Goal: Navigation & Orientation: Find specific page/section

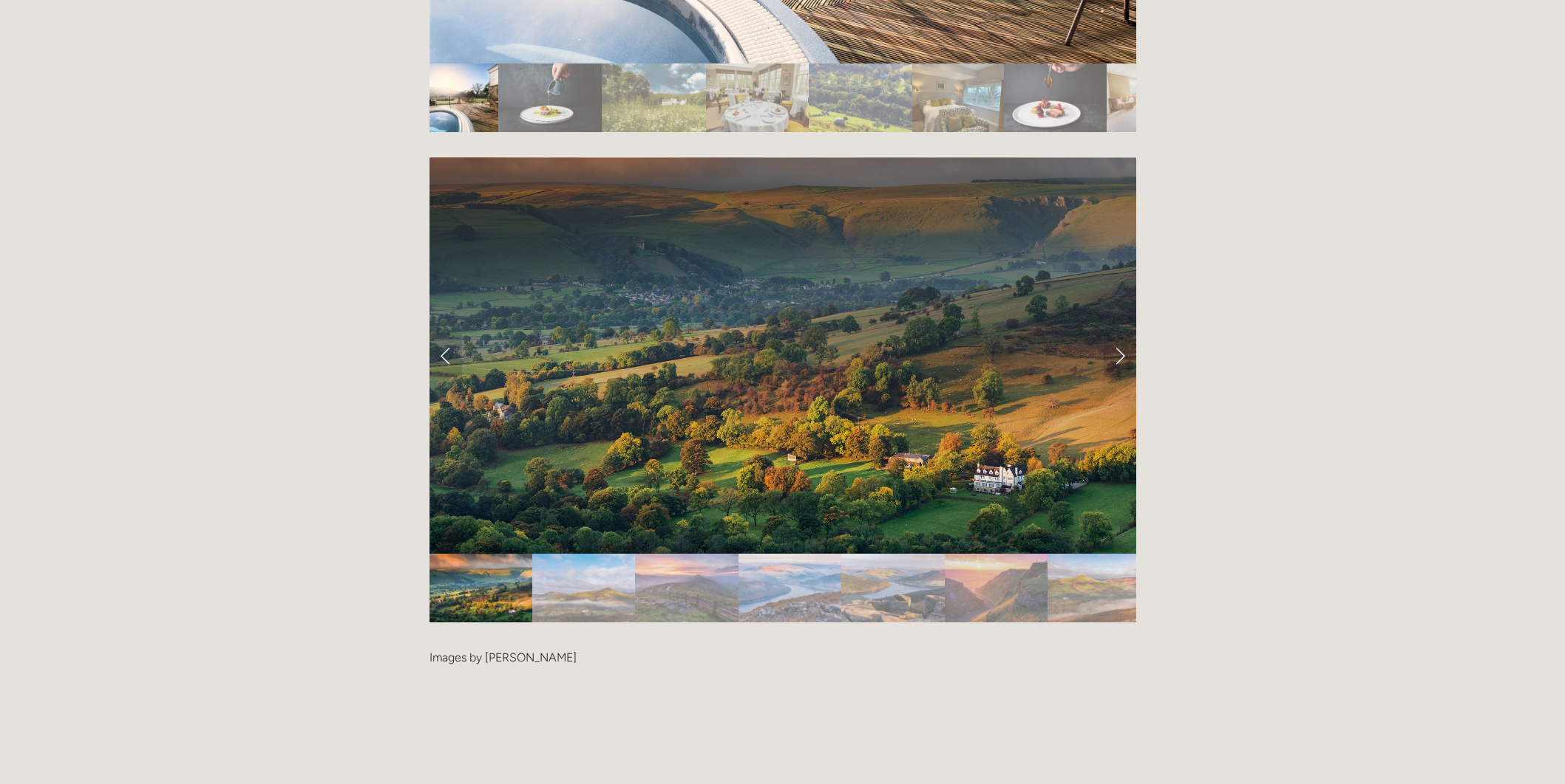
scroll to position [3065, 0]
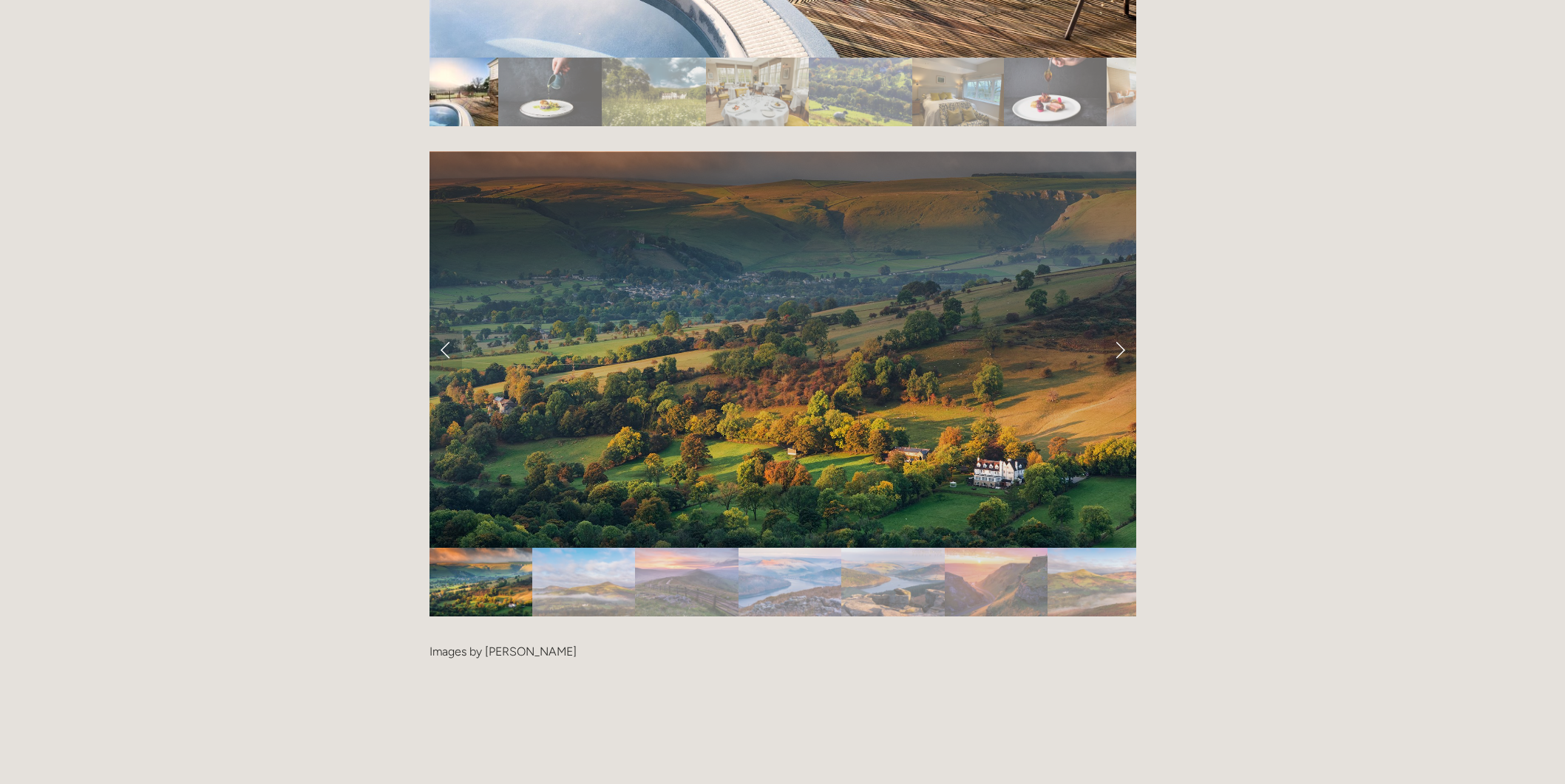
click at [594, 548] on img "Slide 2" at bounding box center [584, 581] width 103 height 68
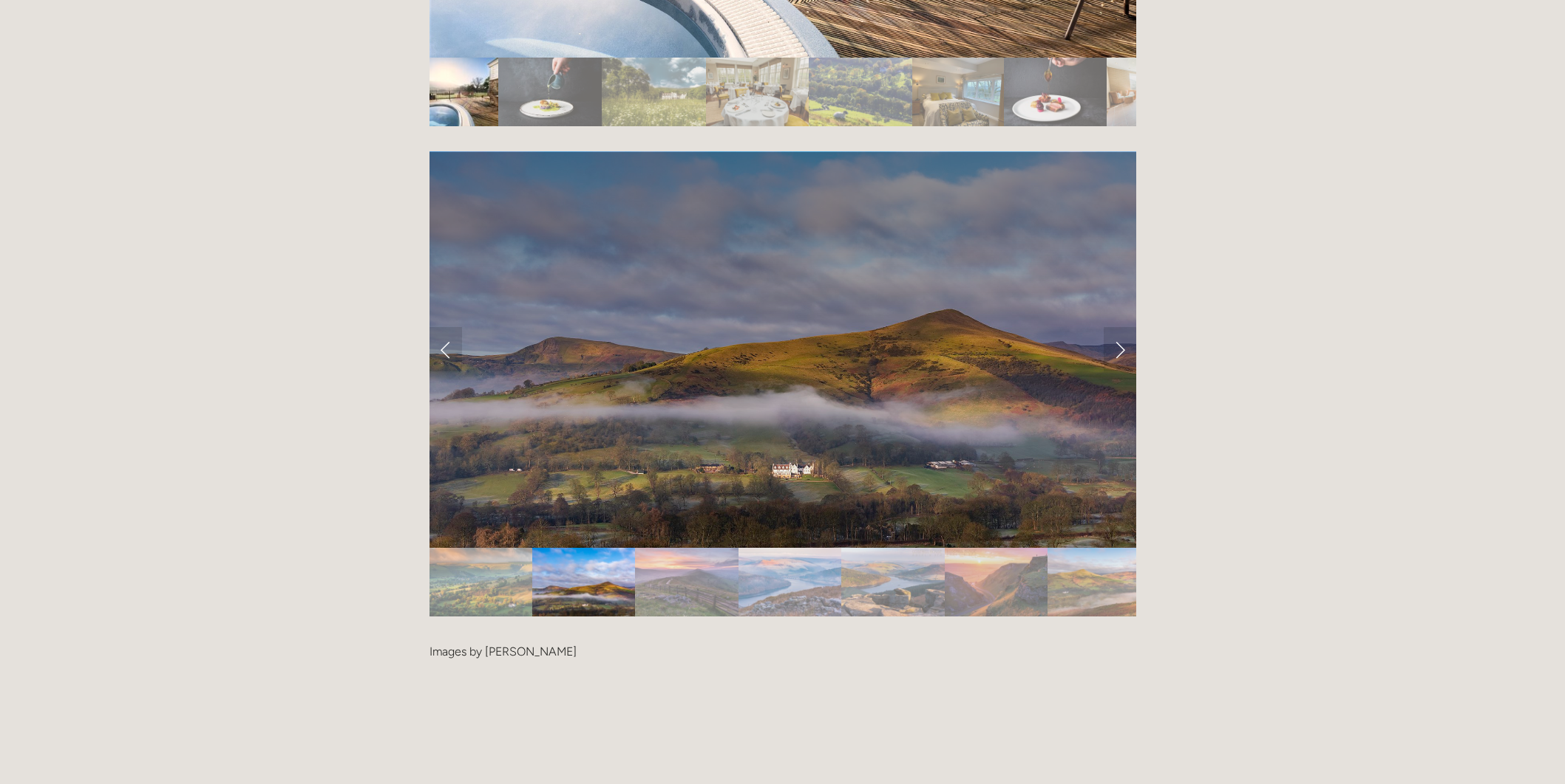
click at [655, 548] on img "Slide 3" at bounding box center [687, 581] width 103 height 68
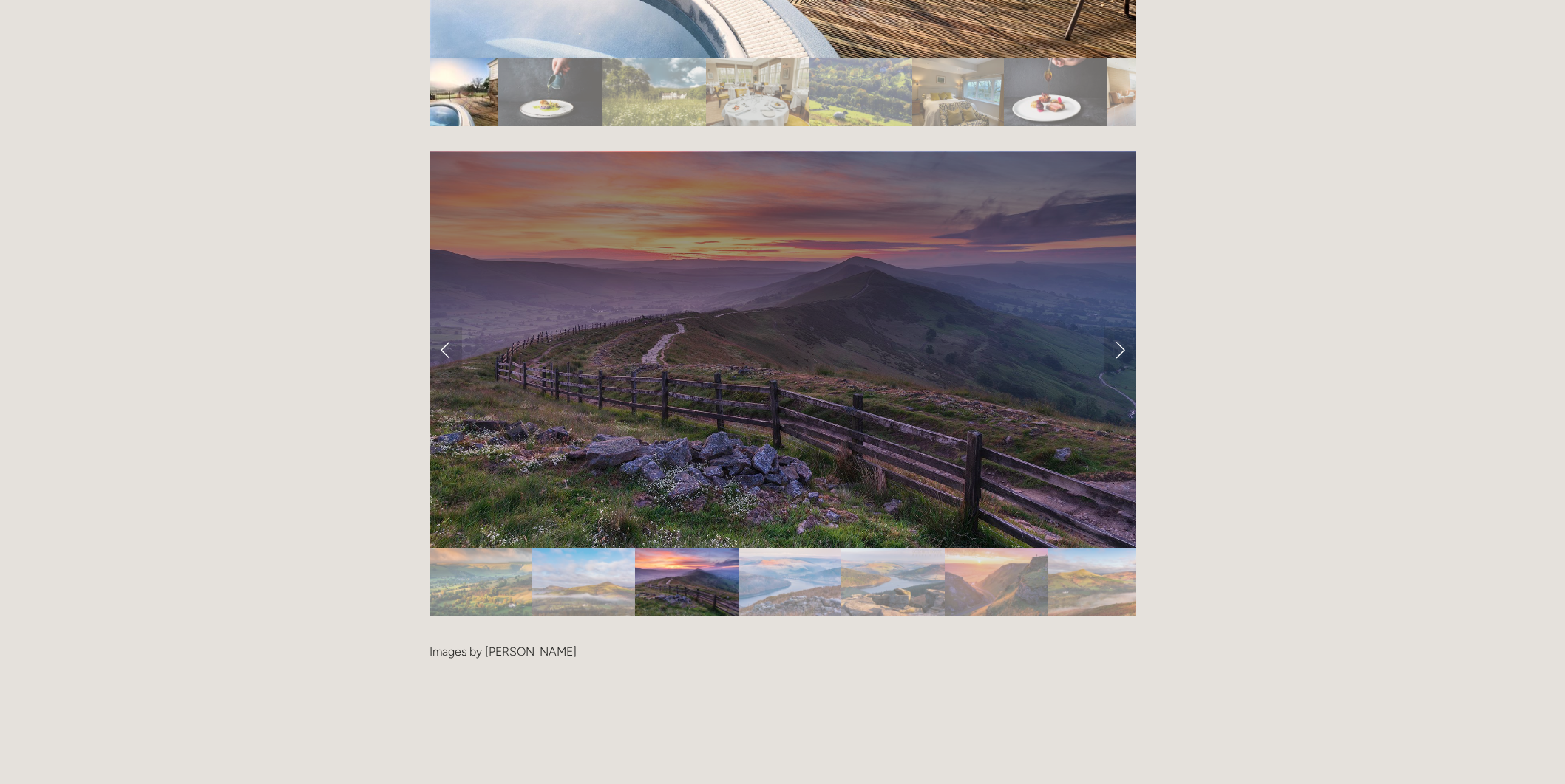
click at [782, 548] on img "Slide 4" at bounding box center [789, 581] width 104 height 68
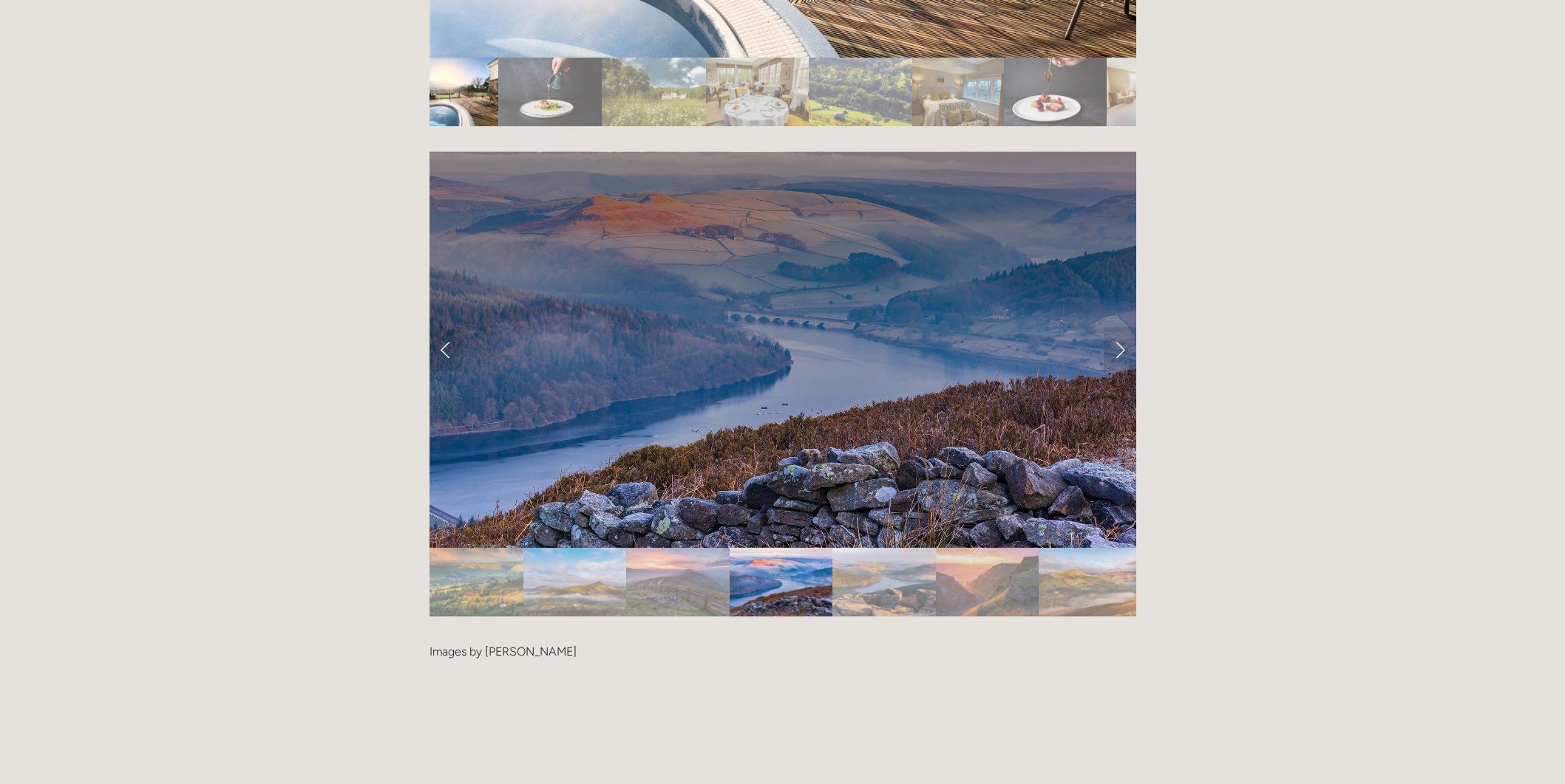
click at [875, 548] on img "Slide 5" at bounding box center [883, 581] width 104 height 68
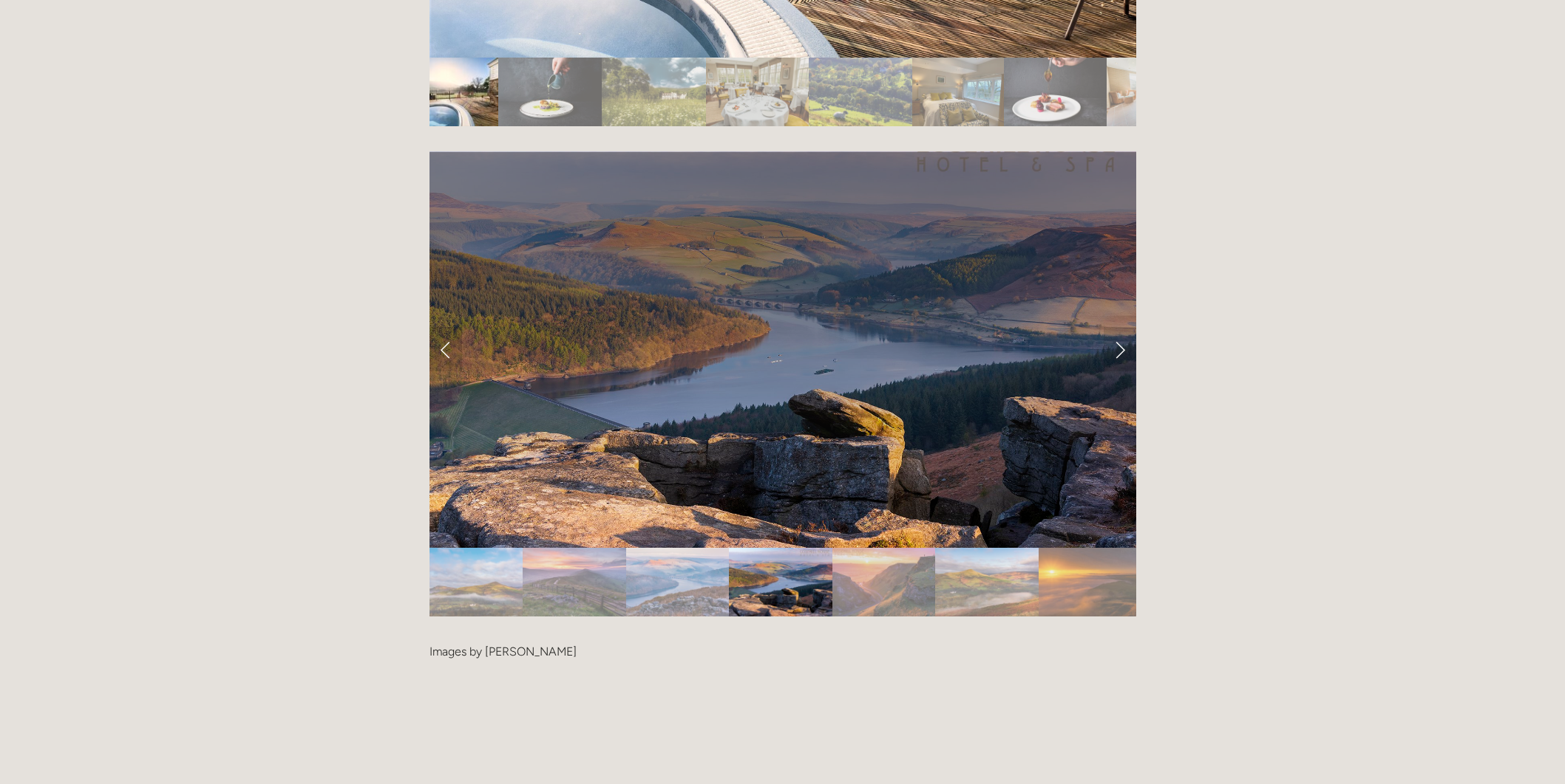
click at [895, 548] on img "Slide 6" at bounding box center [883, 581] width 103 height 68
click at [961, 548] on img "Slide 7" at bounding box center [986, 581] width 103 height 68
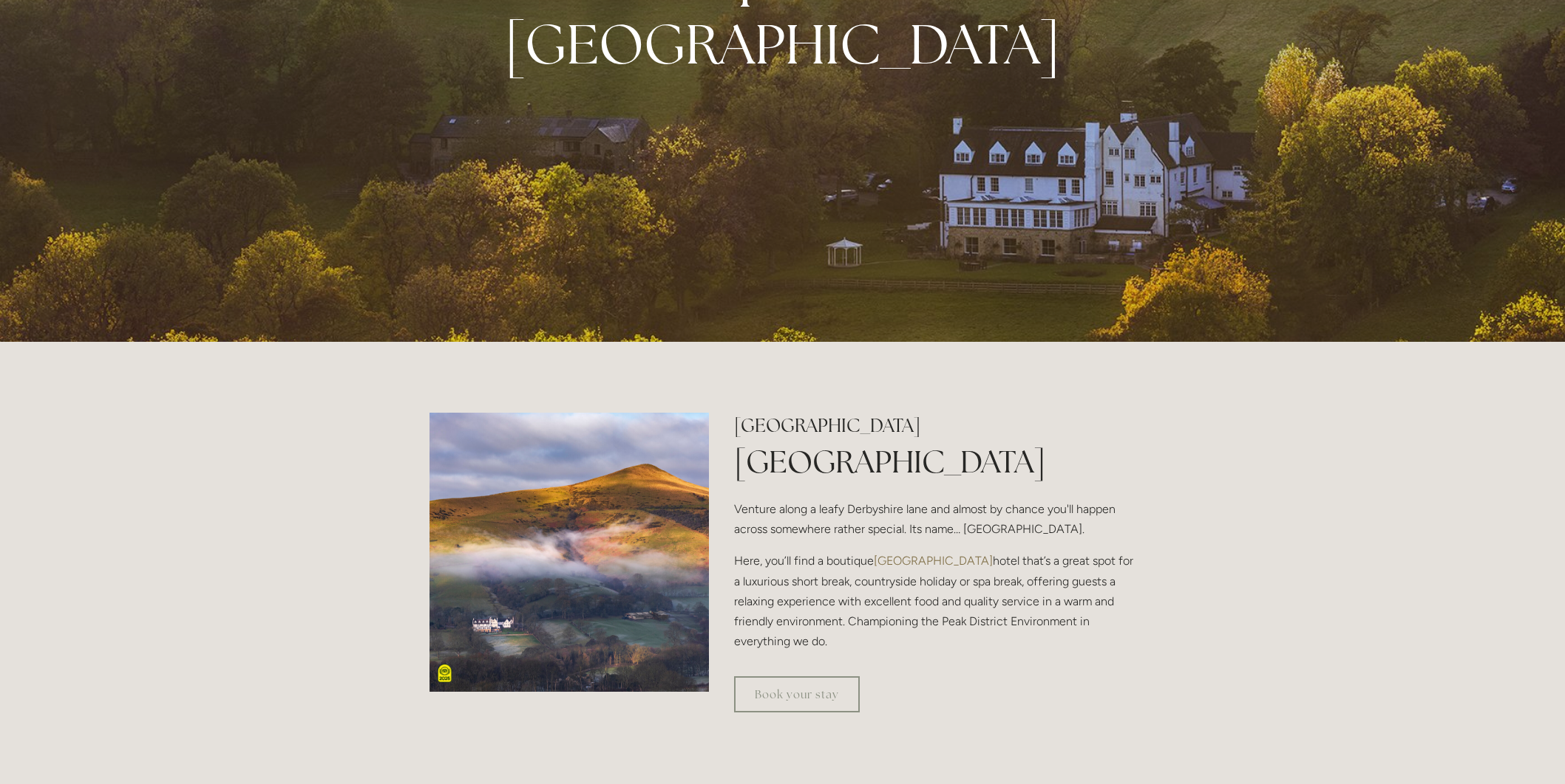
scroll to position [0, 0]
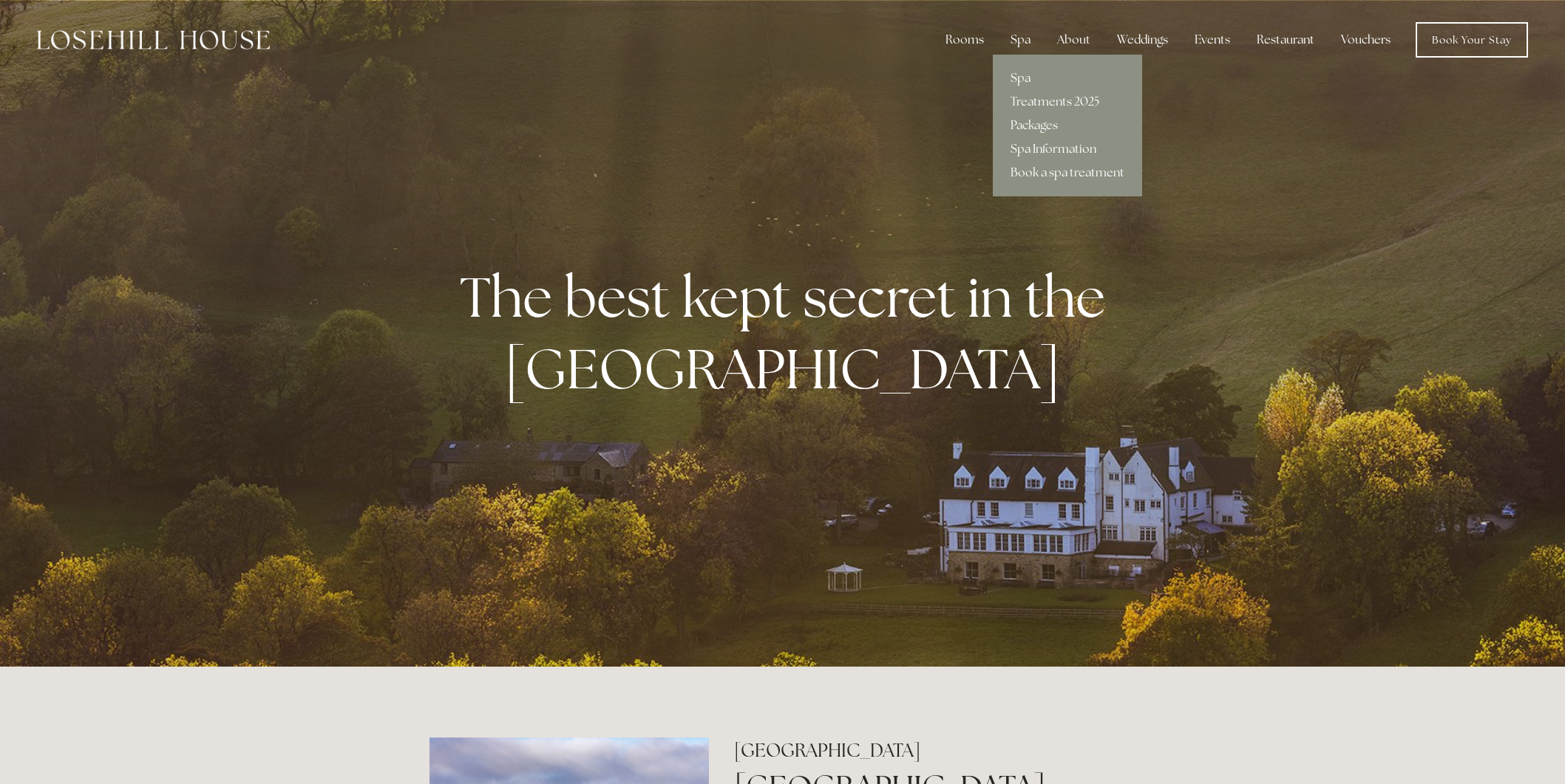
click at [1018, 71] on link "Spa" at bounding box center [1066, 78] width 149 height 24
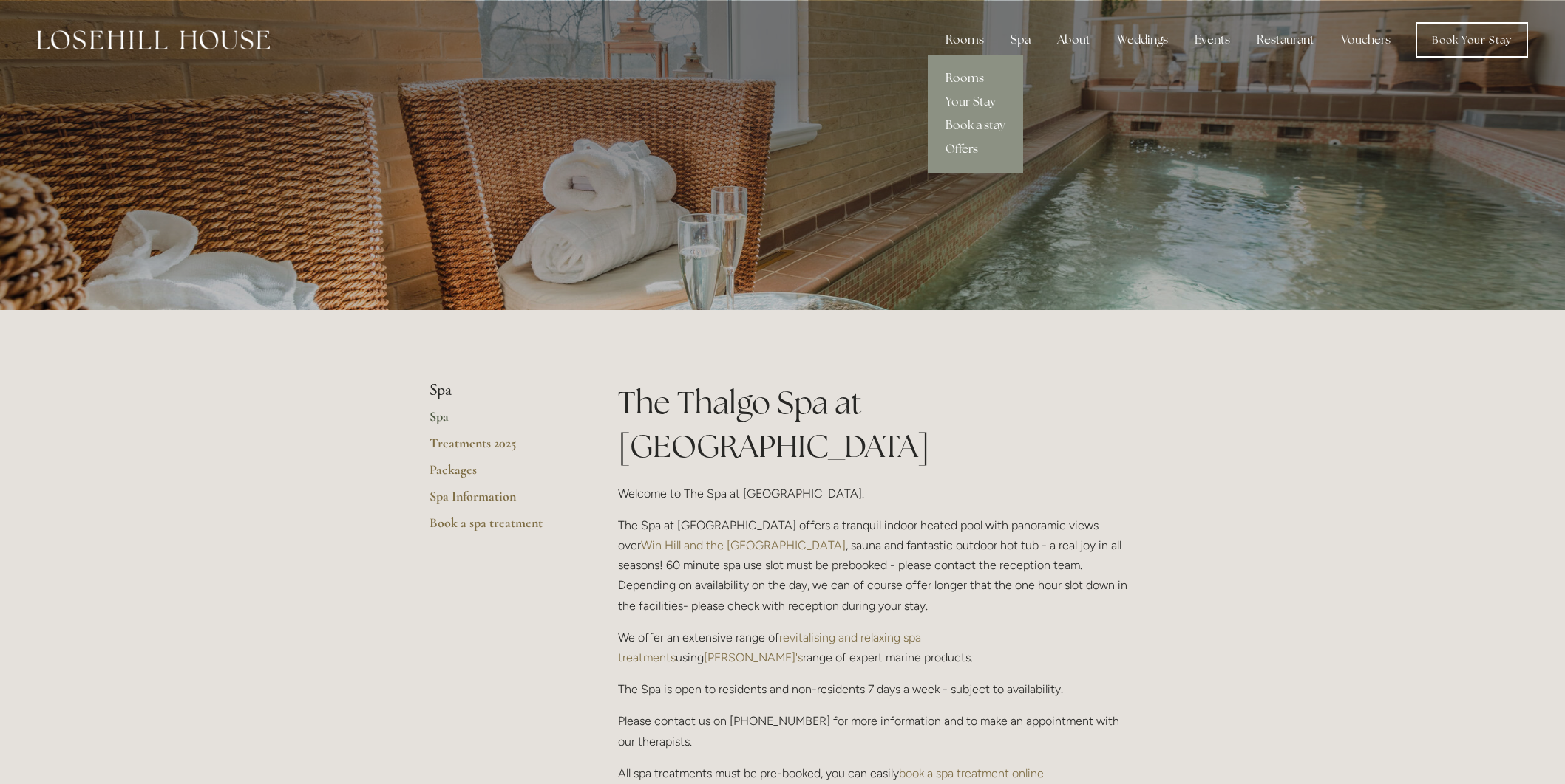
click at [965, 80] on link "Rooms" at bounding box center [975, 78] width 95 height 24
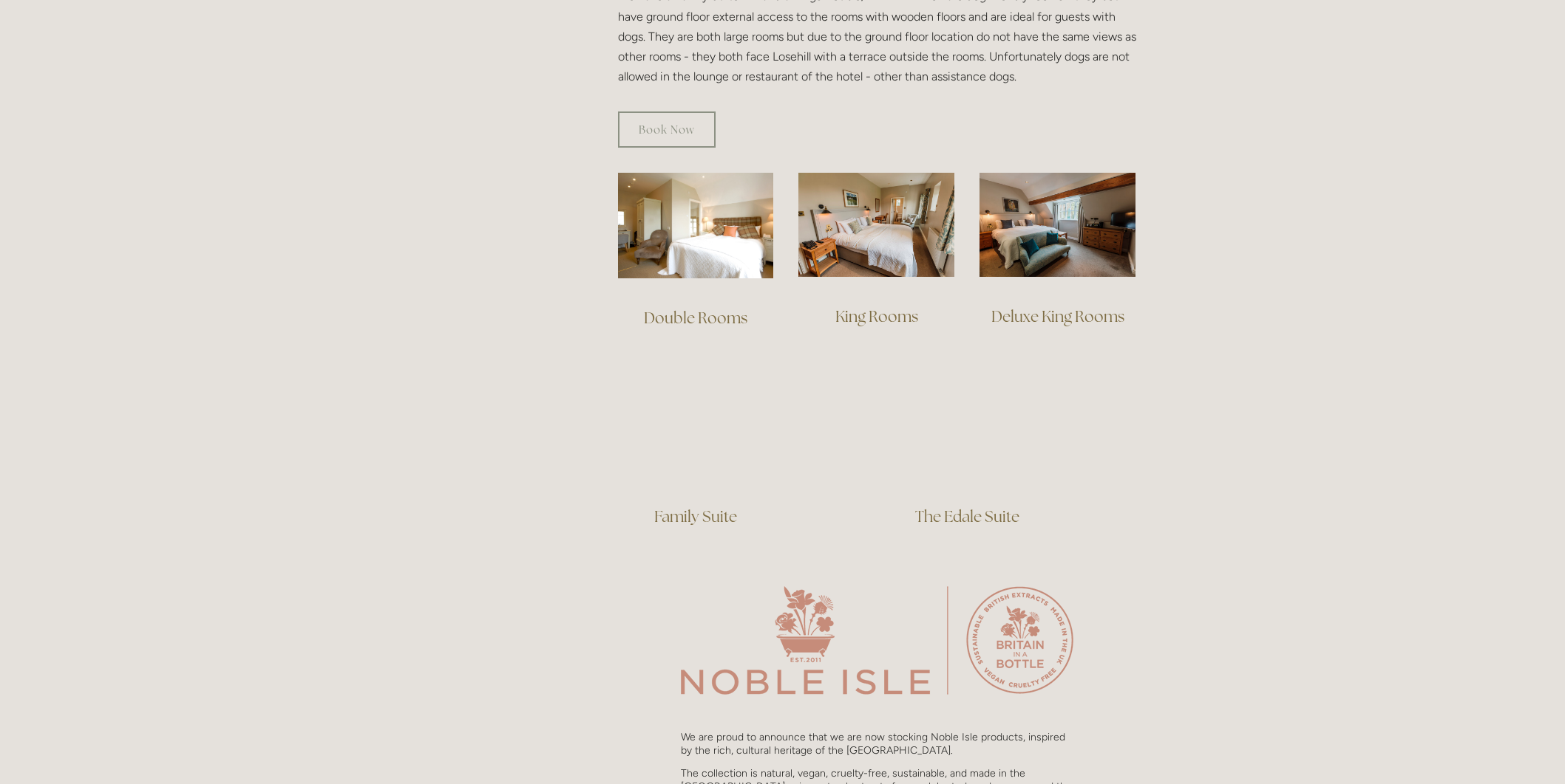
scroll to position [932, 0]
